Goal: Task Accomplishment & Management: Use online tool/utility

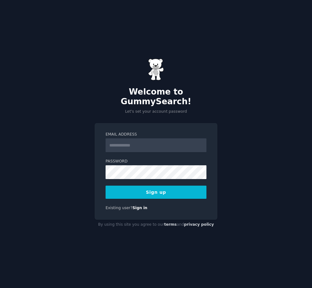
click at [134, 143] on input "Email Address" at bounding box center [155, 145] width 101 height 14
type input "**********"
click at [137, 159] on label "Password" at bounding box center [155, 162] width 101 height 6
click at [176, 190] on button "Sign up" at bounding box center [155, 191] width 101 height 13
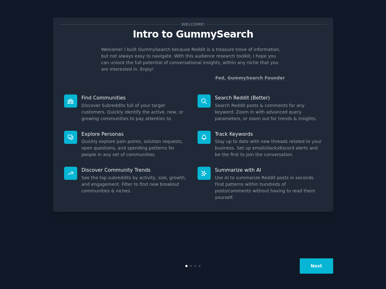
click at [310, 274] on div "Next" at bounding box center [193, 265] width 280 height 29
click at [310, 270] on button "Next" at bounding box center [316, 265] width 33 height 15
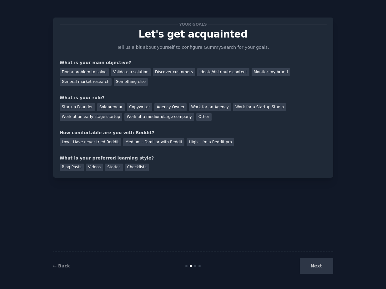
click at [310, 270] on div "Next" at bounding box center [287, 265] width 94 height 15
click at [311, 267] on div "Next" at bounding box center [287, 265] width 94 height 15
click at [297, 246] on div "Your goals Let's get acquainted Tell us a bit about yourself to configure Gummy…" at bounding box center [193, 144] width 280 height 271
click at [271, 190] on div "Your goals Let's get acquainted Tell us a bit about yourself to configure Gummy…" at bounding box center [193, 144] width 280 height 271
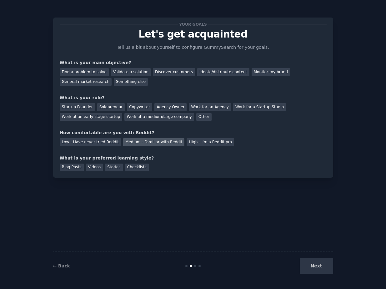
click at [163, 142] on div "Medium - Familiar with Reddit" at bounding box center [153, 142] width 61 height 8
click at [97, 71] on div "Find a problem to solve" at bounding box center [84, 72] width 49 height 8
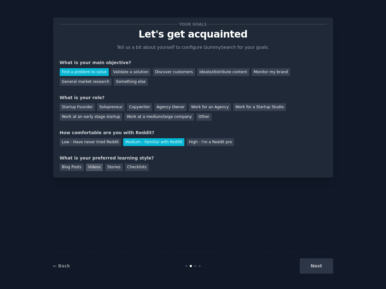
click at [100, 166] on div "Videos" at bounding box center [94, 168] width 17 height 8
click at [311, 265] on div "Next" at bounding box center [287, 265] width 94 height 15
click at [254, 229] on div "Your goals Let's get acquainted Tell us a bit about yourself to configure Gummy…" at bounding box center [193, 144] width 280 height 271
click at [89, 106] on div "Startup Founder" at bounding box center [77, 107] width 35 height 8
click at [311, 263] on button "Next" at bounding box center [316, 265] width 33 height 15
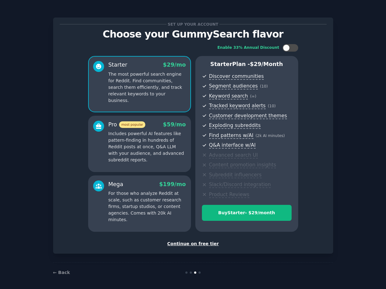
click at [192, 244] on div "Continue on free tier" at bounding box center [193, 244] width 267 height 7
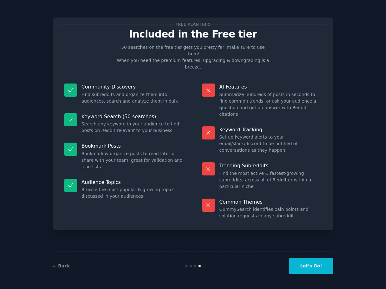
click at [308, 267] on button "Let's Go!" at bounding box center [311, 265] width 44 height 15
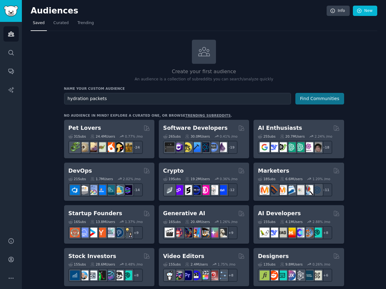
type input "hydration packets"
click at [311, 96] on button "Find Communities" at bounding box center [320, 99] width 49 height 12
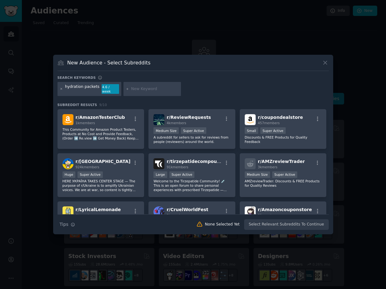
click at [60, 90] on icon at bounding box center [61, 88] width 3 height 3
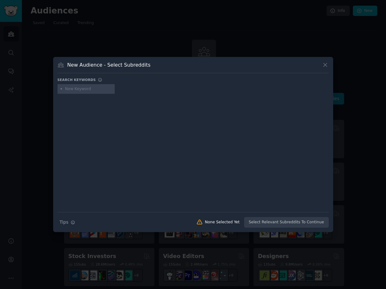
click at [79, 89] on input "text" at bounding box center [89, 89] width 48 height 6
click at [80, 89] on input "electrolytes" at bounding box center [89, 89] width 48 height 6
type input "electrolytes"
click at [155, 138] on div at bounding box center [193, 148] width 271 height 105
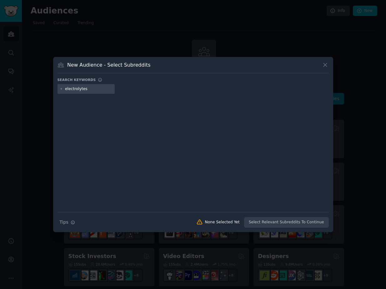
click at [61, 89] on icon at bounding box center [61, 89] width 2 height 2
click at [100, 85] on div "electrolytes" at bounding box center [87, 89] width 58 height 10
click at [100, 87] on input "electrolytes" at bounding box center [89, 89] width 48 height 6
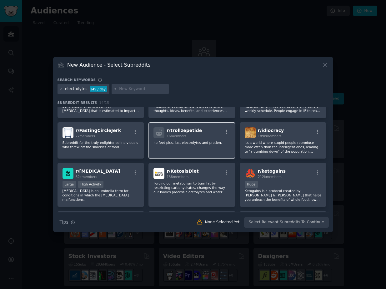
scroll to position [33, 0]
click at [61, 88] on icon at bounding box center [61, 88] width 3 height 3
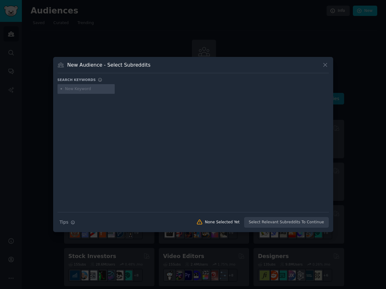
click at [72, 90] on input "text" at bounding box center [89, 89] width 48 height 6
type input "hydration"
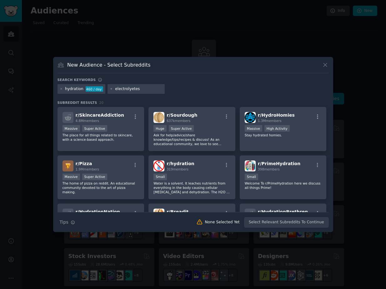
type input "electrolytes"
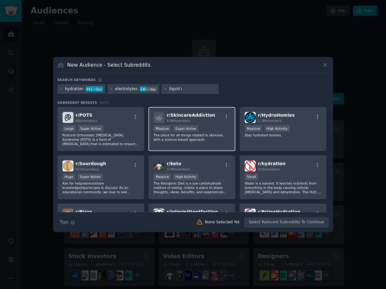
type input "liquid iv"
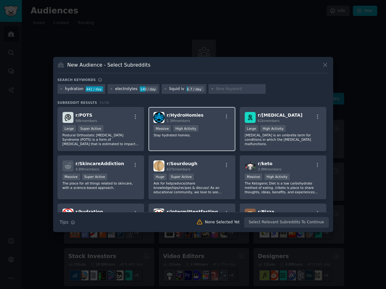
click at [209, 116] on div "r/ HydroHomies 1.3M members" at bounding box center [192, 117] width 77 height 11
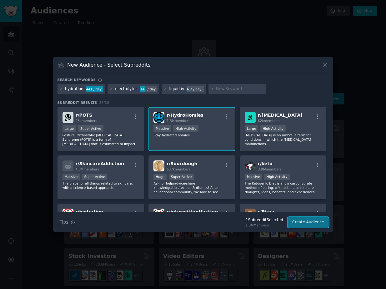
click at [297, 219] on button "Create Audience" at bounding box center [308, 222] width 41 height 11
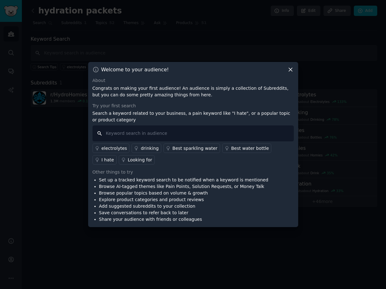
click at [212, 131] on input "text" at bounding box center [193, 133] width 201 height 16
type input "hydration packet"
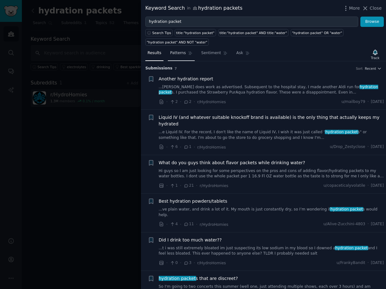
click at [186, 54] on link "Patterns" at bounding box center [181, 54] width 27 height 13
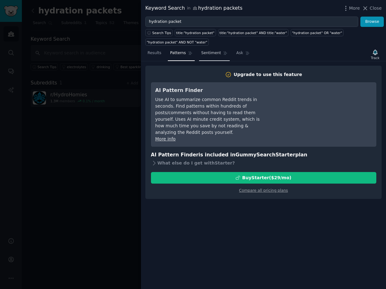
click at [210, 56] on link "Sentiment" at bounding box center [214, 54] width 31 height 13
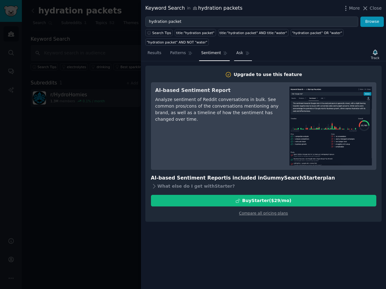
click at [242, 55] on link "Ask" at bounding box center [243, 54] width 18 height 13
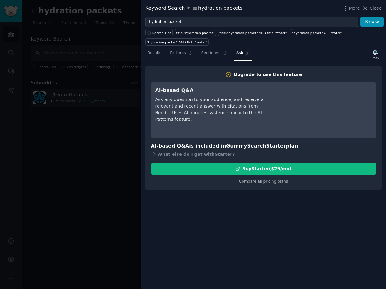
click at [102, 149] on div at bounding box center [193, 144] width 386 height 289
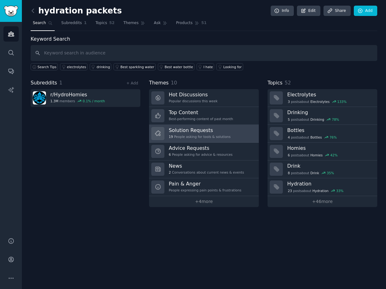
click at [211, 134] on div "Solution Requests 19 People asking for tools & solutions" at bounding box center [200, 133] width 62 height 13
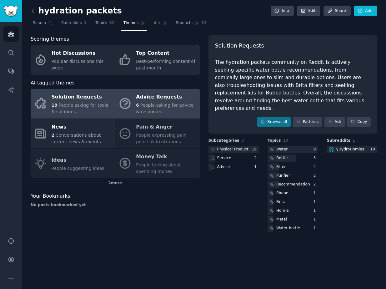
click at [139, 109] on span "People asking for advice & resources" at bounding box center [165, 109] width 58 height 12
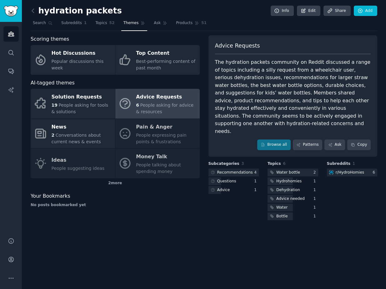
click at [144, 133] on div "Solution Requests 19 People asking for tools & solutions Advice Requests 6 Peop…" at bounding box center [115, 133] width 169 height 89
click at [114, 182] on div "2 more" at bounding box center [115, 183] width 169 height 10
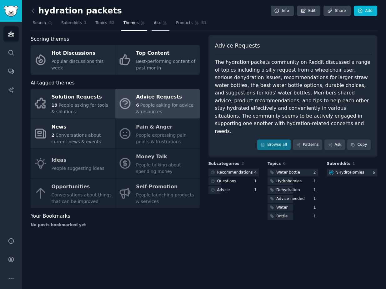
click at [155, 28] on link "Ask" at bounding box center [161, 24] width 18 height 13
